Goal: Check status: Check status

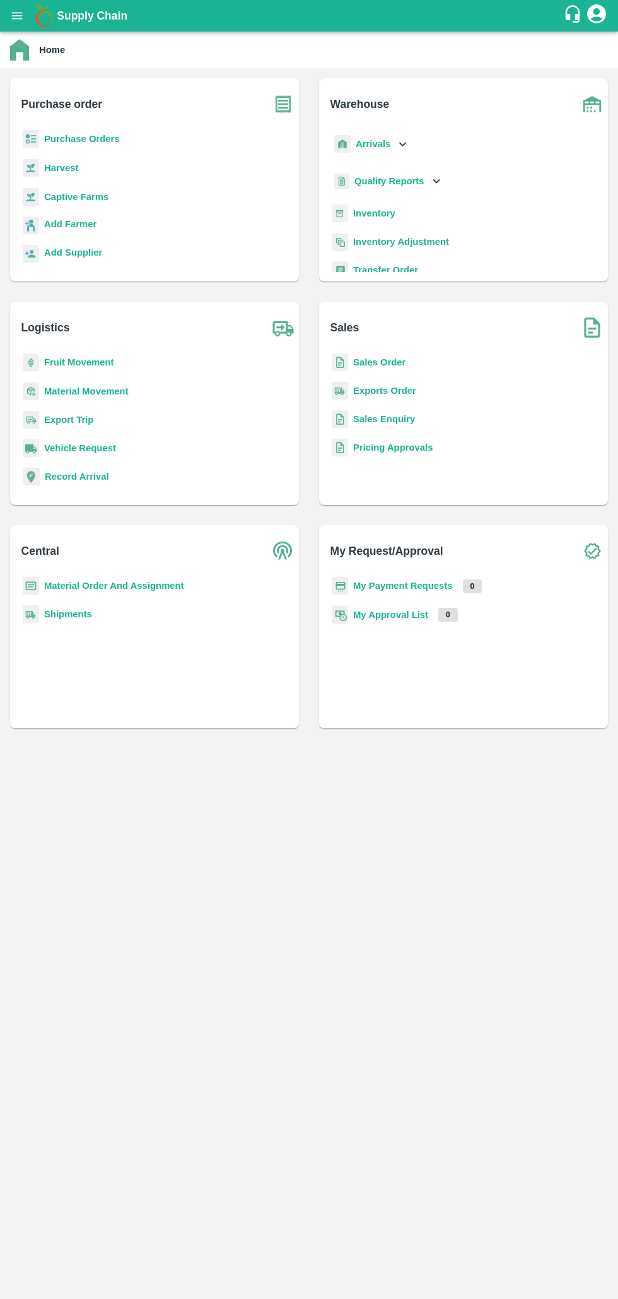
click at [57, 139] on b "Purchase Orders" at bounding box center [82, 139] width 76 height 10
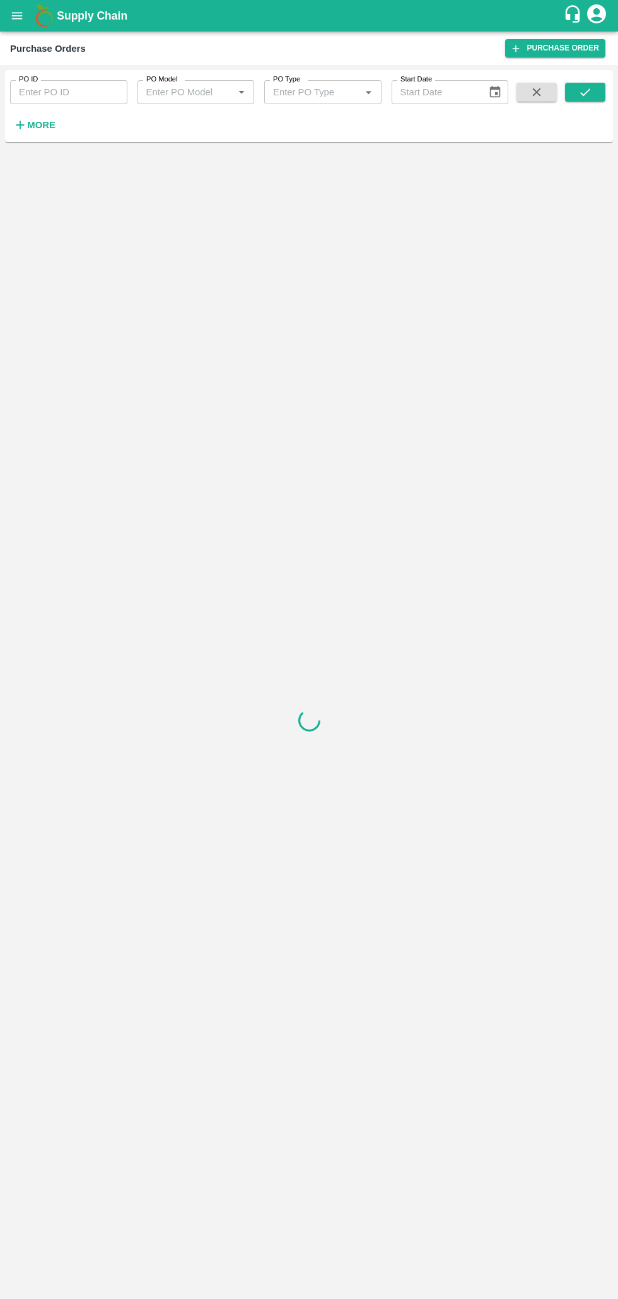
click at [73, 95] on input "PO ID" at bounding box center [68, 92] width 117 height 24
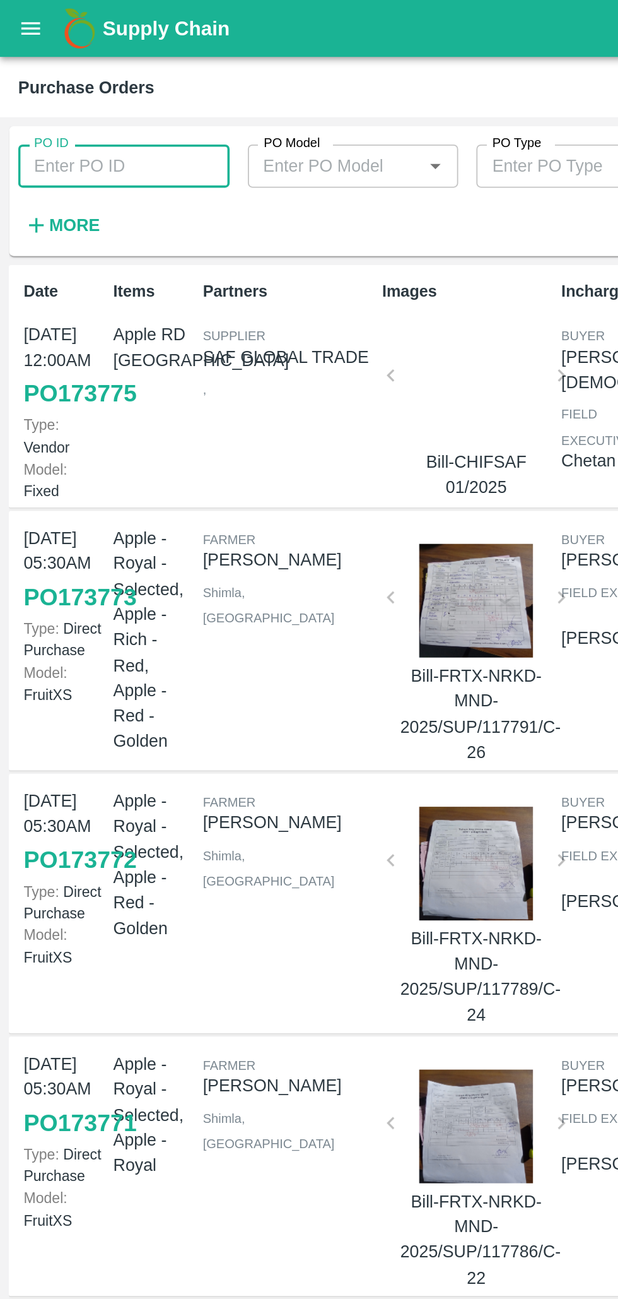
click at [44, 89] on input "PO ID" at bounding box center [68, 92] width 117 height 24
type input "173573"
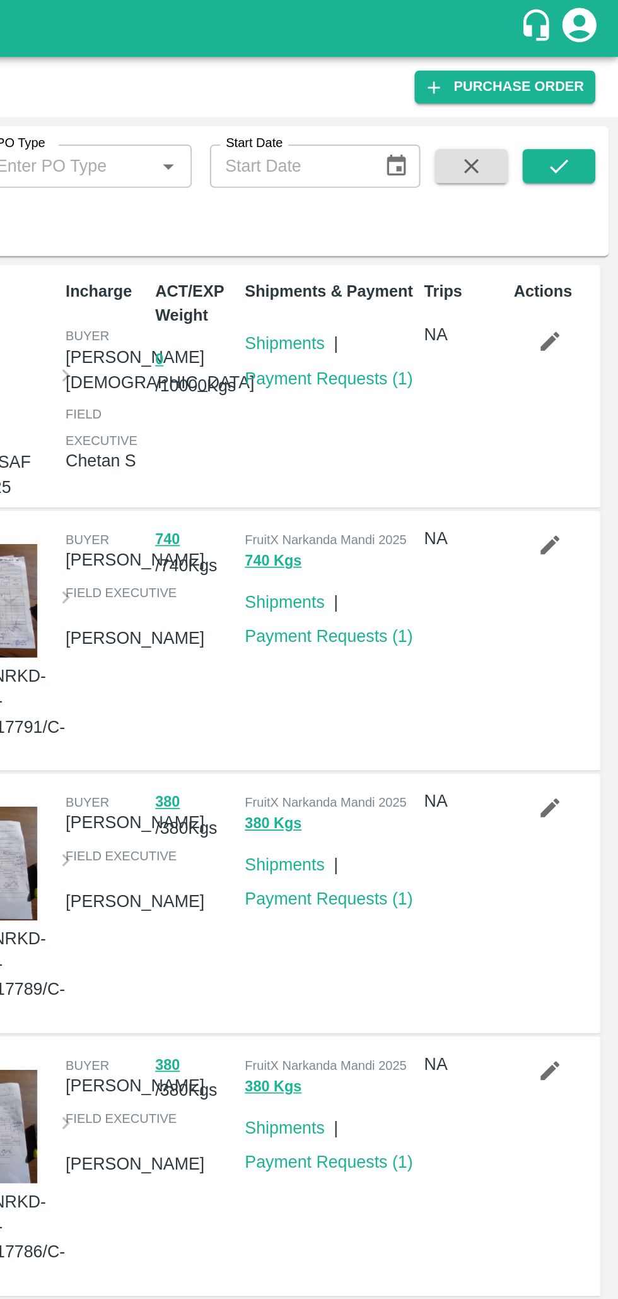
click at [586, 92] on icon "submit" at bounding box center [586, 92] width 14 height 14
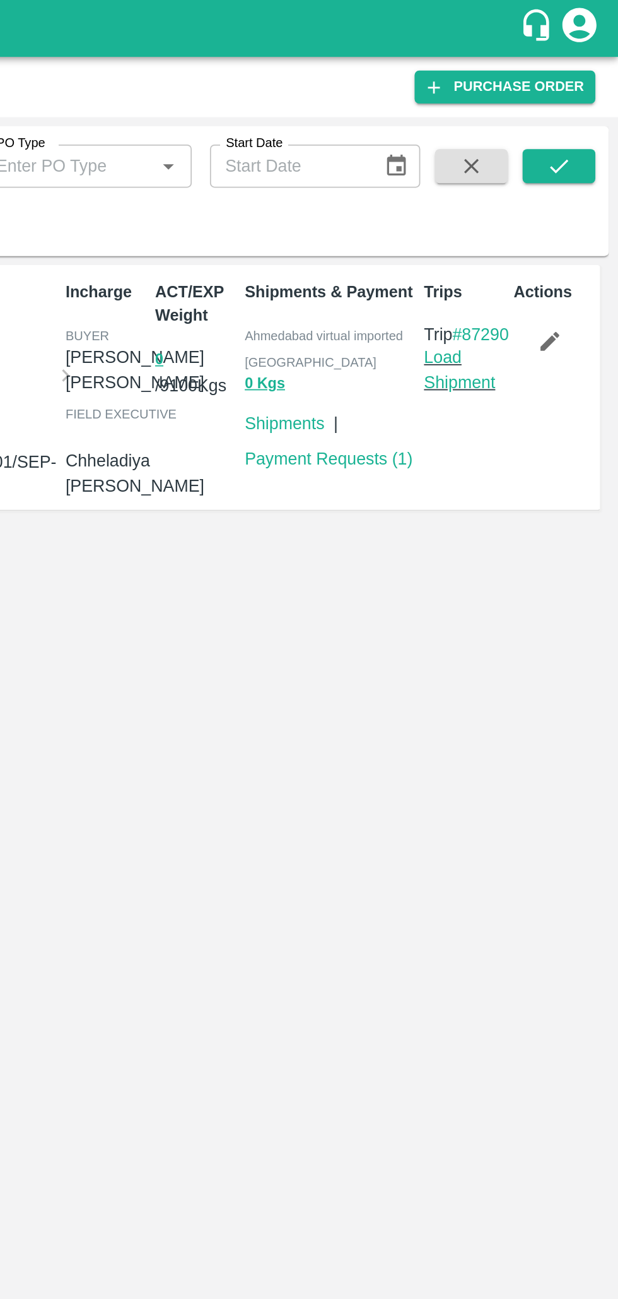
click at [439, 253] on link "Payment Requests ( 1 )" at bounding box center [457, 254] width 93 height 10
